Goal: Use online tool/utility: Utilize a website feature to perform a specific function

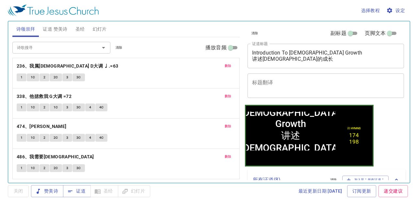
drag, startPoint x: 91, startPoint y: 27, endPoint x: 95, endPoint y: 28, distance: 4.0
click at [92, 27] on button "幻灯片" at bounding box center [100, 29] width 22 height 16
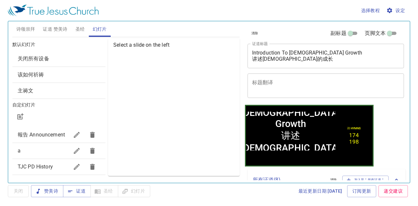
scroll to position [12, 0]
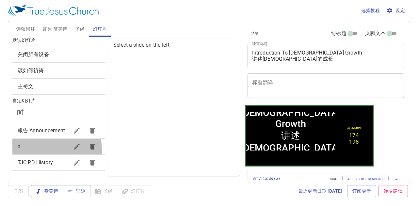
click at [31, 150] on div "a" at bounding box center [58, 147] width 93 height 16
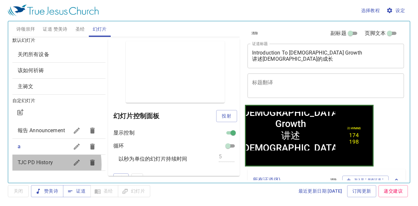
click at [32, 164] on span "TJC PD History" at bounding box center [35, 162] width 35 height 6
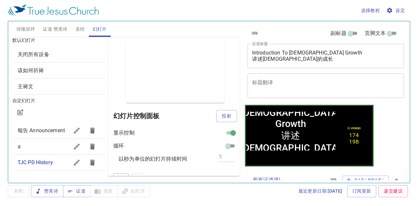
click at [36, 145] on span "a" at bounding box center [43, 147] width 51 height 8
click at [74, 149] on icon "button" at bounding box center [77, 147] width 6 height 6
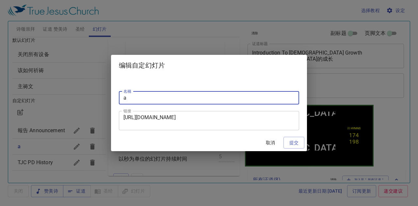
click at [240, 122] on textarea "https://docs.google.com/presentation/d/1gCN8wwBBlNHo2yxxPPjDd_8fZkrrlYSkzNa9lxY…" at bounding box center [208, 120] width 171 height 12
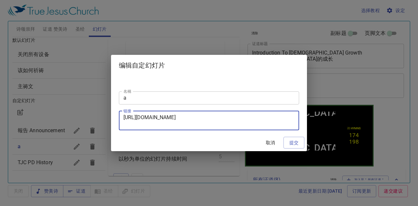
drag, startPoint x: 245, startPoint y: 124, endPoint x: 99, endPoint y: 100, distance: 148.7
click at [99, 100] on div "编辑自定幻灯片 名稱 a 名稱 链接 https://docs.google.com/presentation/d/1gCN8wwBBlNHo2yxxPPjD…" at bounding box center [209, 103] width 418 height 206
click at [86, 68] on div "编辑自定幻灯片 名稱 a 名稱 链接 https://docs.google.com/presentation/d/1gCN8wwBBlNHo2yxxPPjD…" at bounding box center [209, 103] width 418 height 206
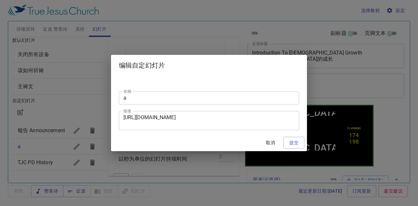
click at [76, 115] on div "编辑自定幻灯片 名稱 a 名稱 链接 https://docs.google.com/presentation/d/1gCN8wwBBlNHo2yxxPPjD…" at bounding box center [209, 103] width 418 height 206
click at [270, 142] on span "取消" at bounding box center [270, 143] width 16 height 8
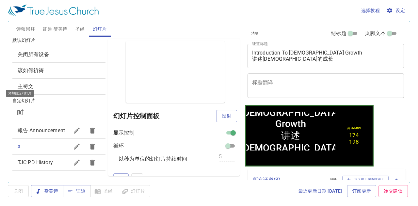
click at [20, 108] on icon "button" at bounding box center [20, 112] width 8 height 8
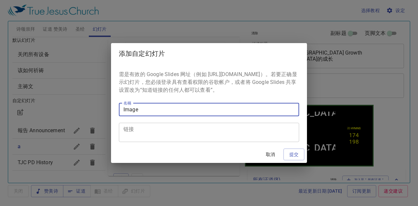
type input "Image"
click at [192, 126] on div "需是有效的 Google Slides 网址（例如 https://docs.google.com/presentation/...）。若要正确显示幻灯片，您…" at bounding box center [209, 105] width 196 height 82
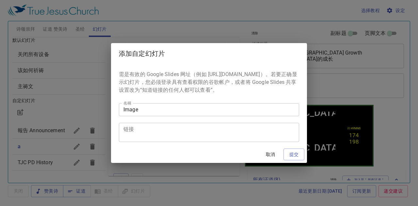
click at [190, 134] on textarea "链接" at bounding box center [208, 132] width 171 height 12
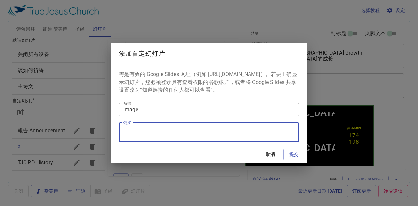
paste textarea "https://docs.google.com/presentation/d/1jIiZycg6XEJDcd2ngkitONpUAbPmL8DB8yP3D63…"
type textarea "https://docs.google.com/presentation/d/1jIiZycg6XEJDcd2ngkitONpUAbPmL8DB8yP3D63…"
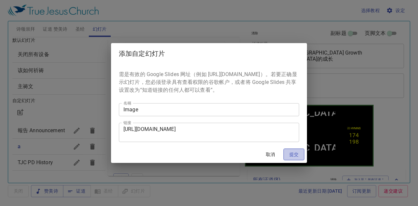
click at [291, 158] on span "提交" at bounding box center [294, 154] width 10 height 8
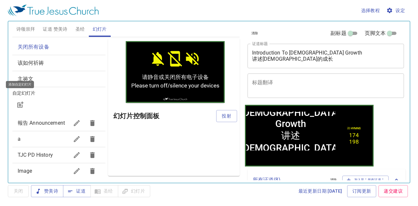
scroll to position [27, 0]
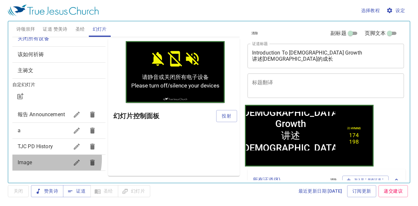
click at [35, 159] on span "Image" at bounding box center [43, 163] width 51 height 8
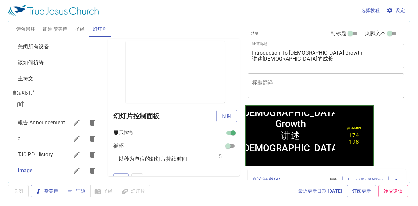
scroll to position [0, 0]
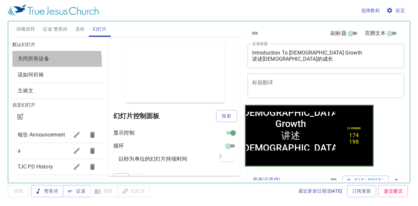
click at [34, 62] on span "关闭所有设备" at bounding box center [59, 59] width 83 height 8
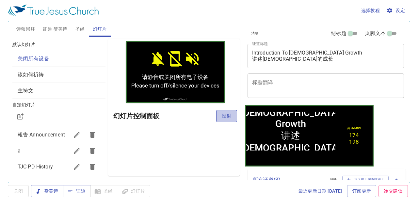
click at [218, 115] on button "投射" at bounding box center [226, 116] width 21 height 12
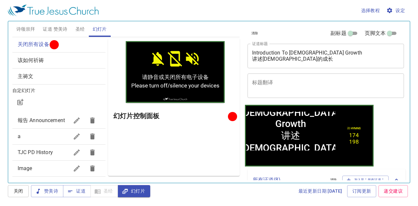
scroll to position [27, 0]
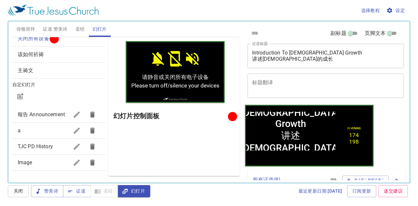
click at [27, 162] on span "Image" at bounding box center [25, 162] width 15 height 6
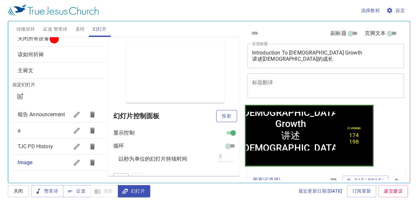
click at [221, 114] on span "投射" at bounding box center [226, 116] width 10 height 8
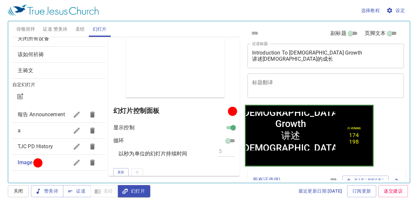
scroll to position [8, 0]
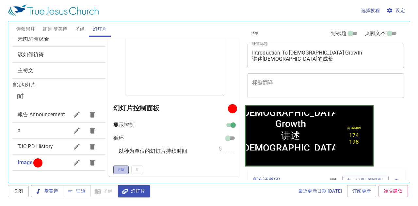
click at [121, 168] on span "更新" at bounding box center [121, 170] width 7 height 6
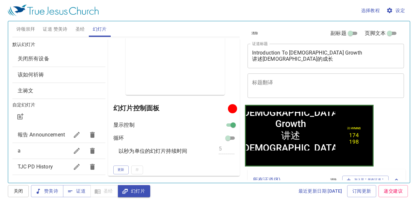
click at [67, 74] on span "该如何祈祷" at bounding box center [59, 75] width 83 height 8
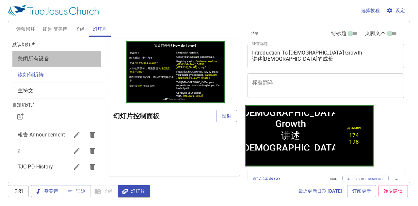
click at [24, 59] on span "关闭所有设备" at bounding box center [34, 58] width 32 height 6
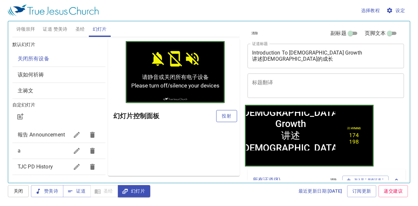
click at [223, 119] on span "投射" at bounding box center [226, 116] width 10 height 8
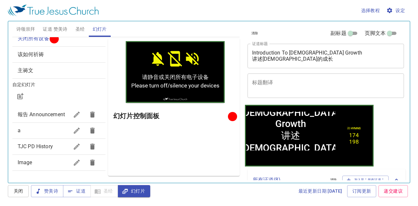
scroll to position [27, 0]
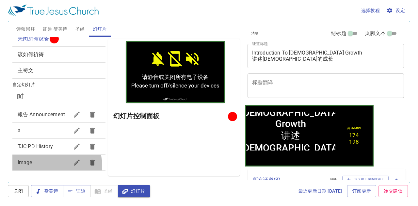
click at [46, 166] on span "Image" at bounding box center [43, 163] width 51 height 8
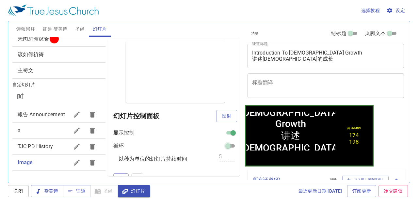
click at [226, 143] on input "checkbox" at bounding box center [228, 147] width 24 height 8
checkbox input "true"
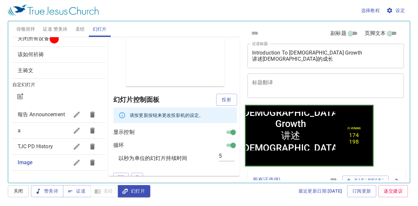
scroll to position [24, 0]
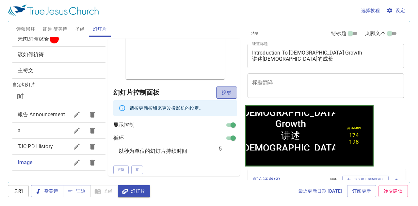
click at [222, 94] on span "投射" at bounding box center [226, 92] width 10 height 8
click at [123, 169] on span "更新" at bounding box center [121, 170] width 7 height 6
click at [122, 169] on span "更新" at bounding box center [121, 170] width 7 height 6
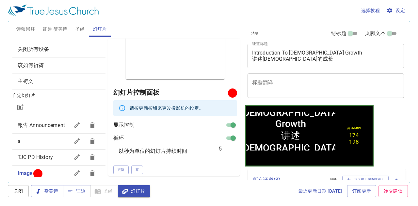
scroll to position [0, 0]
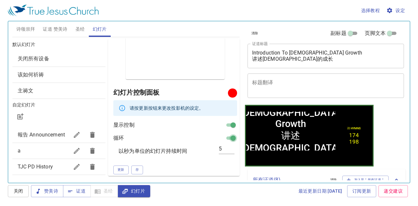
click at [225, 137] on input "checkbox" at bounding box center [233, 139] width 24 height 8
checkbox input "false"
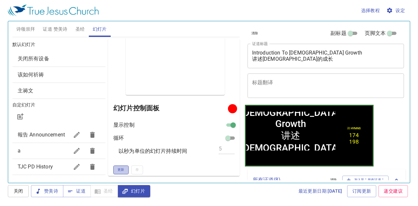
click at [118, 171] on span "更新" at bounding box center [121, 170] width 7 height 6
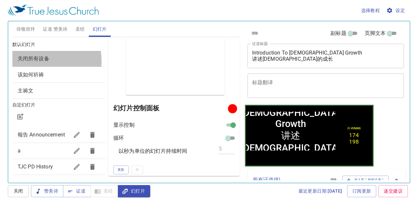
click at [32, 61] on span "关闭所有设备" at bounding box center [34, 58] width 32 height 6
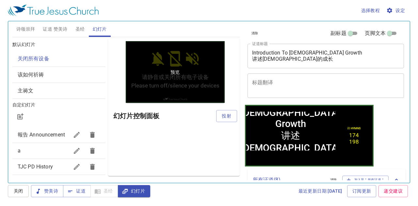
scroll to position [0, 0]
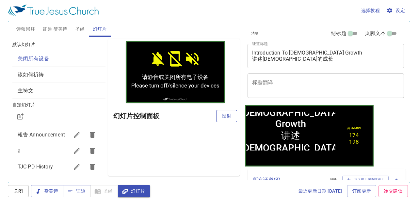
click at [218, 116] on button "投射" at bounding box center [226, 116] width 21 height 12
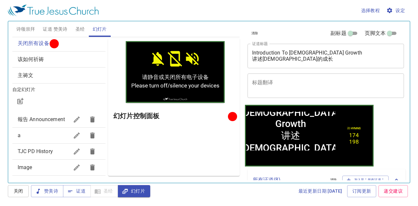
scroll to position [27, 0]
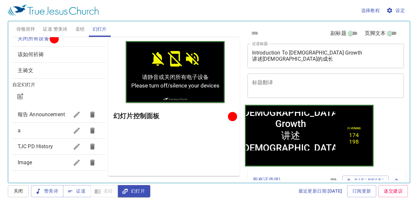
click at [52, 158] on div "Image" at bounding box center [58, 163] width 93 height 16
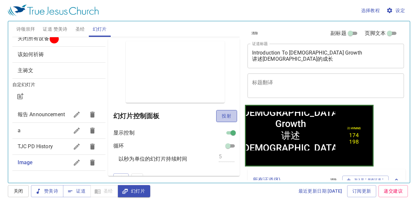
click at [227, 114] on button "投射" at bounding box center [226, 116] width 21 height 12
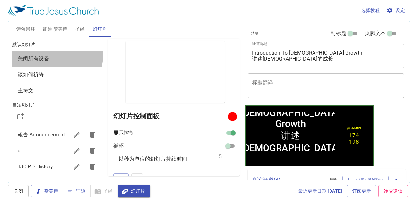
click at [56, 56] on span "关闭所有设备" at bounding box center [59, 59] width 83 height 8
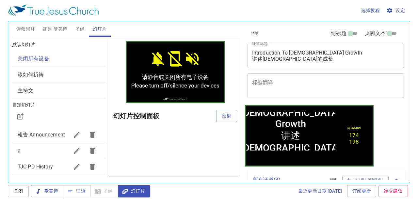
click at [222, 113] on span "投射" at bounding box center [226, 116] width 10 height 8
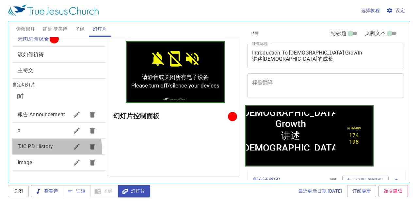
click at [46, 151] on div "TJC PD History" at bounding box center [58, 147] width 93 height 16
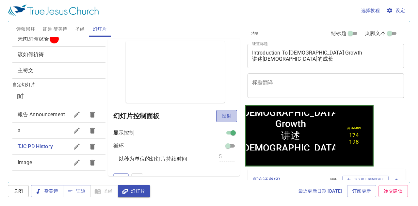
click at [221, 115] on span "投射" at bounding box center [226, 116] width 10 height 8
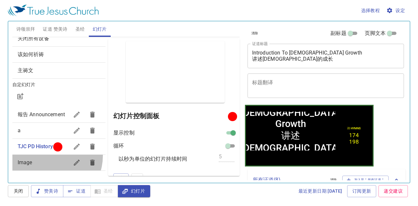
click at [49, 156] on div "Image" at bounding box center [58, 163] width 93 height 16
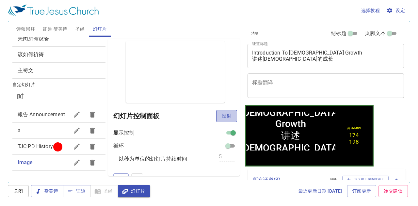
click at [216, 115] on button "投射" at bounding box center [226, 116] width 21 height 12
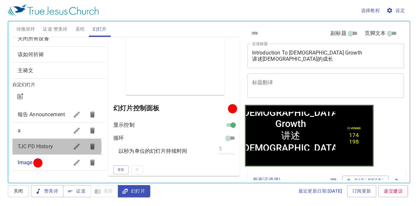
click at [43, 147] on span "TJC PD History" at bounding box center [35, 146] width 35 height 6
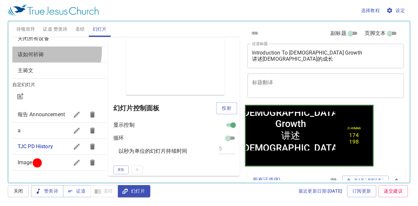
click at [43, 51] on span "该如何祈祷" at bounding box center [31, 54] width 26 height 6
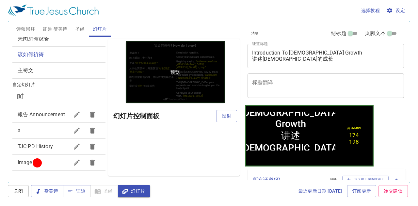
scroll to position [0, 0]
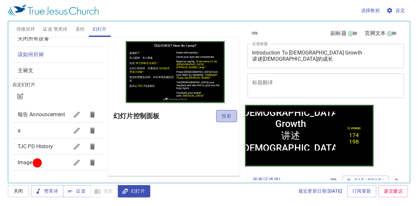
click at [220, 117] on button "投射" at bounding box center [226, 116] width 21 height 12
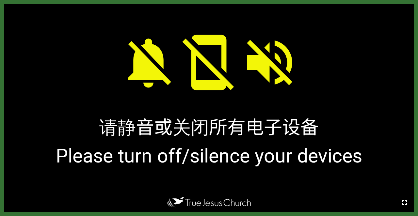
click at [263, 202] on icon "button" at bounding box center [405, 203] width 8 height 8
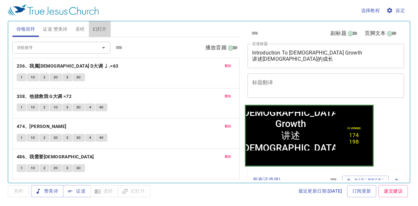
click at [104, 31] on span "幻灯片" at bounding box center [100, 29] width 14 height 8
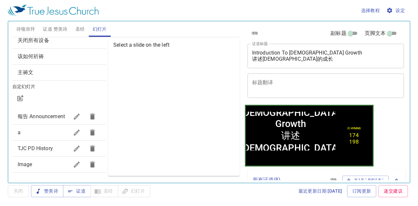
scroll to position [27, 0]
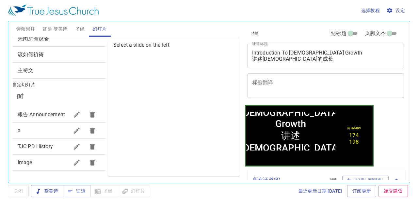
click at [37, 166] on span "Image" at bounding box center [43, 163] width 51 height 8
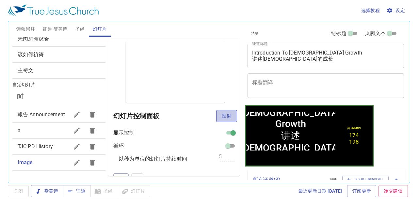
click at [221, 118] on span "投射" at bounding box center [226, 116] width 10 height 8
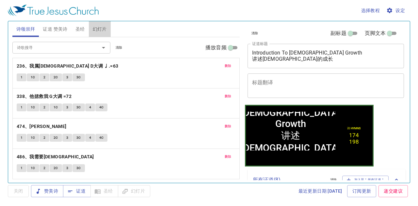
click at [92, 30] on button "幻灯片" at bounding box center [100, 29] width 22 height 16
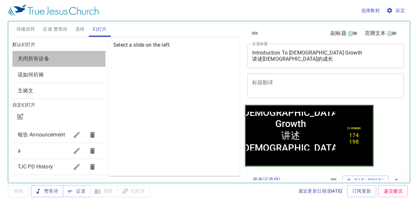
click at [60, 58] on span "关闭所有设备" at bounding box center [59, 59] width 83 height 8
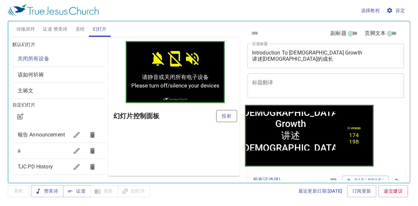
click at [232, 115] on button "投射" at bounding box center [226, 116] width 21 height 12
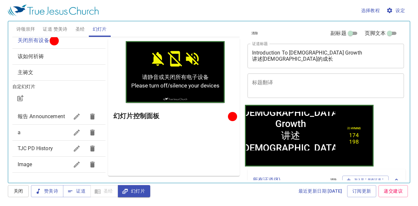
scroll to position [27, 0]
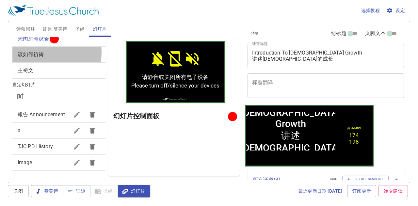
click at [38, 51] on span "该如何祈祷" at bounding box center [31, 54] width 26 height 6
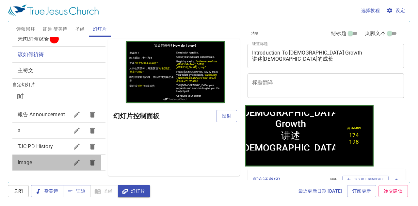
click at [23, 163] on span "Image" at bounding box center [25, 162] width 15 height 6
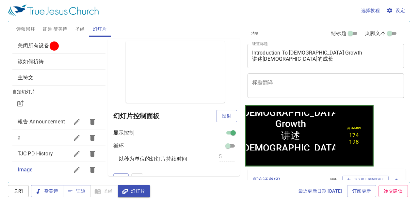
scroll to position [0, 0]
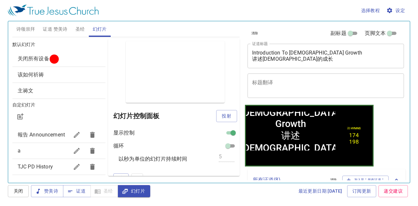
click at [41, 29] on button "证道 赞美诗" at bounding box center [55, 29] width 32 height 16
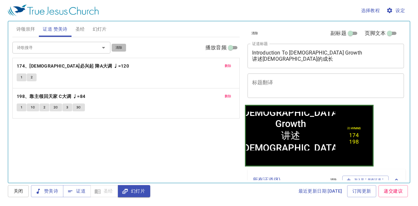
click at [120, 50] on span "清除" at bounding box center [119, 48] width 7 height 6
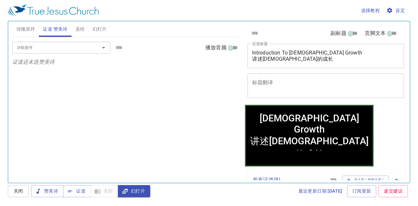
click at [255, 36] on span "清除" at bounding box center [254, 33] width 7 height 6
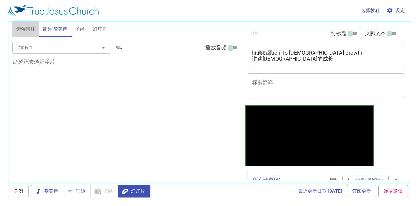
click at [24, 27] on span "诗颂崇拜" at bounding box center [25, 29] width 19 height 8
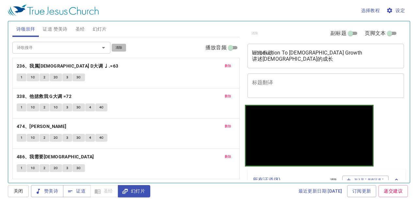
click at [122, 48] on span "清除" at bounding box center [119, 48] width 7 height 6
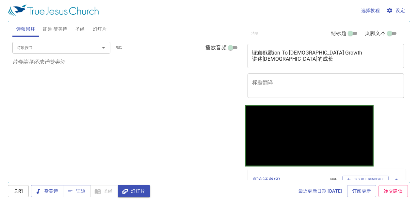
click at [72, 51] on input "诗歌搜寻" at bounding box center [51, 48] width 75 height 8
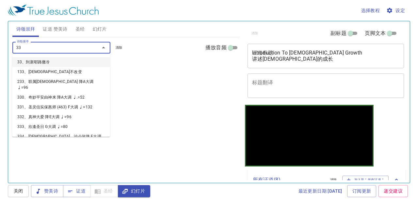
type input "335"
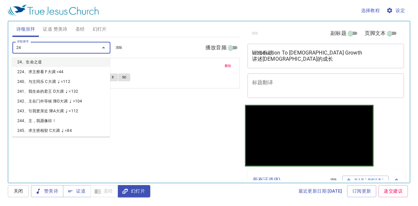
type input "244"
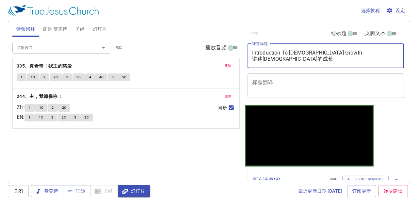
click at [273, 56] on textarea "Introduction To Church Growth 讲述教会的成长" at bounding box center [326, 56] width 148 height 12
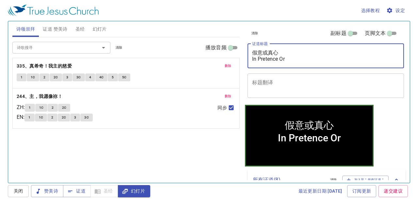
type textarea "假意或真心 In Pretence Or"
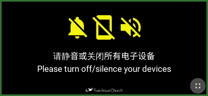
click at [198, 87] on icon "button" at bounding box center [198, 86] width 8 height 8
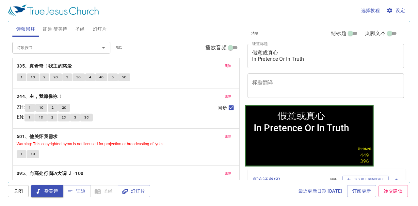
scroll to position [51, 0]
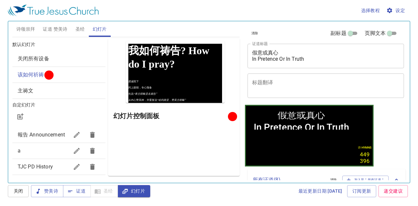
click at [73, 192] on icon "button" at bounding box center [70, 191] width 7 height 7
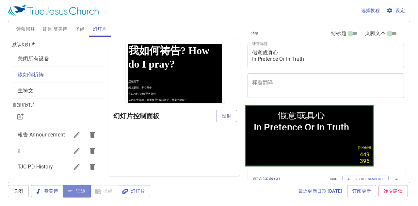
click at [73, 192] on icon "button" at bounding box center [70, 191] width 7 height 7
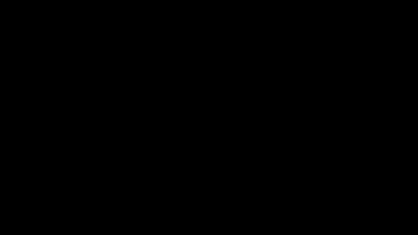
click at [3, 155] on div at bounding box center [209, 117] width 418 height 235
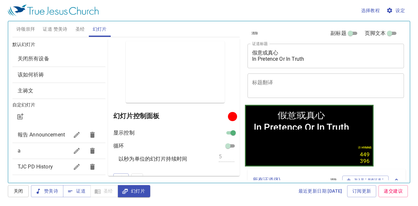
scroll to position [27, 0]
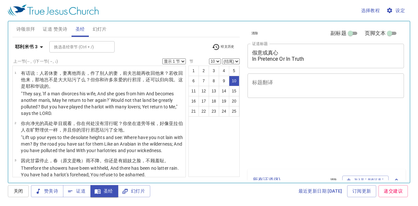
select select "10"
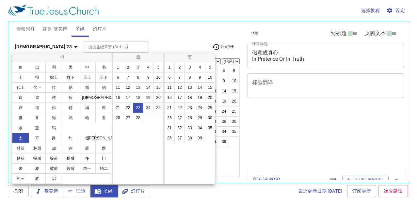
select select "10"
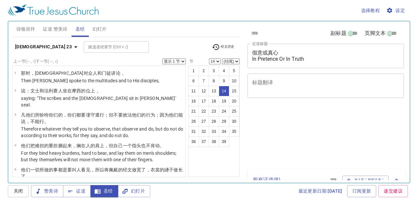
select select "14"
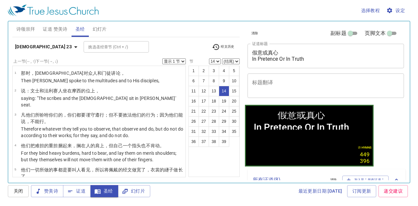
scroll to position [266, 0]
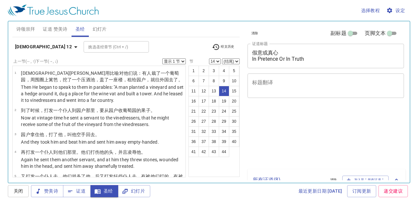
select select "14"
select select "17"
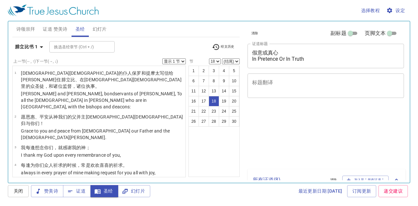
select select "18"
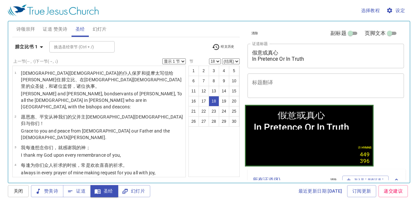
scroll to position [257, 0]
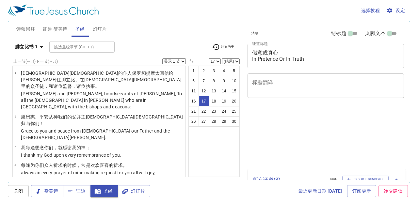
select select "17"
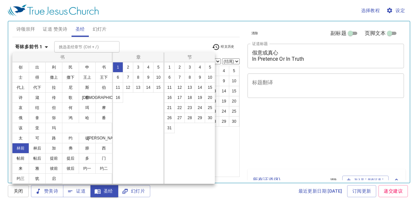
select select "18"
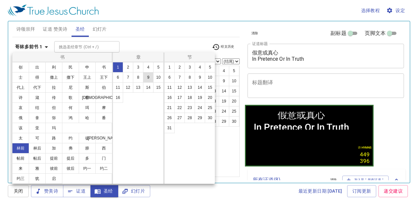
click at [148, 75] on button "9" at bounding box center [148, 77] width 10 height 10
